Goal: Task Accomplishment & Management: Use online tool/utility

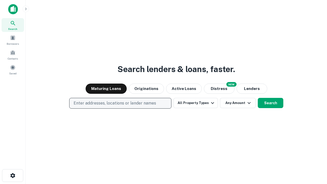
click at [120, 103] on p "Enter addresses, locations or lender names" at bounding box center [115, 103] width 82 height 6
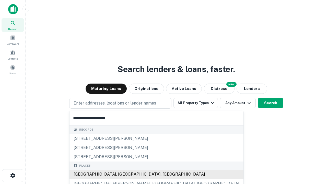
click at [122, 174] on div "[GEOGRAPHIC_DATA], [GEOGRAPHIC_DATA], [GEOGRAPHIC_DATA]" at bounding box center [156, 174] width 174 height 9
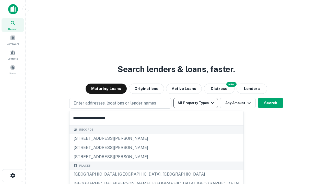
click at [196, 103] on button "All Property Types" at bounding box center [195, 103] width 44 height 10
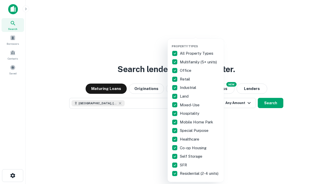
click at [200, 43] on button "button" at bounding box center [200, 43] width 56 height 0
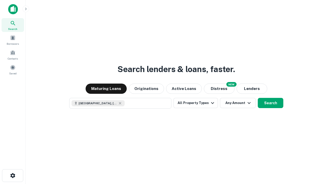
scroll to position [8, 0]
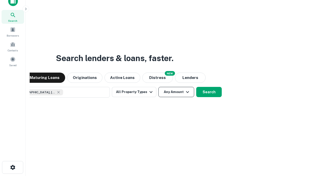
click at [158, 87] on button "Any Amount" at bounding box center [176, 92] width 36 height 10
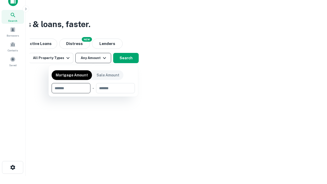
type input "*******"
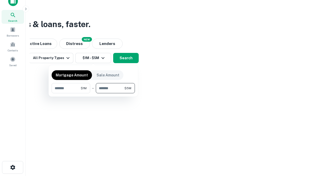
type input "*******"
click at [93, 93] on button "button" at bounding box center [93, 93] width 83 height 0
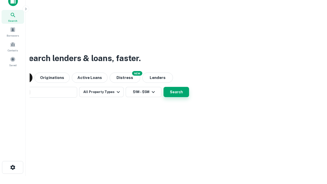
click at [163, 87] on button "Search" at bounding box center [176, 92] width 26 height 10
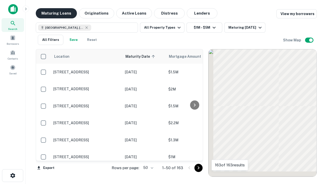
click at [56, 13] on button "Maturing Loans" at bounding box center [56, 13] width 41 height 10
